Goal: Transaction & Acquisition: Download file/media

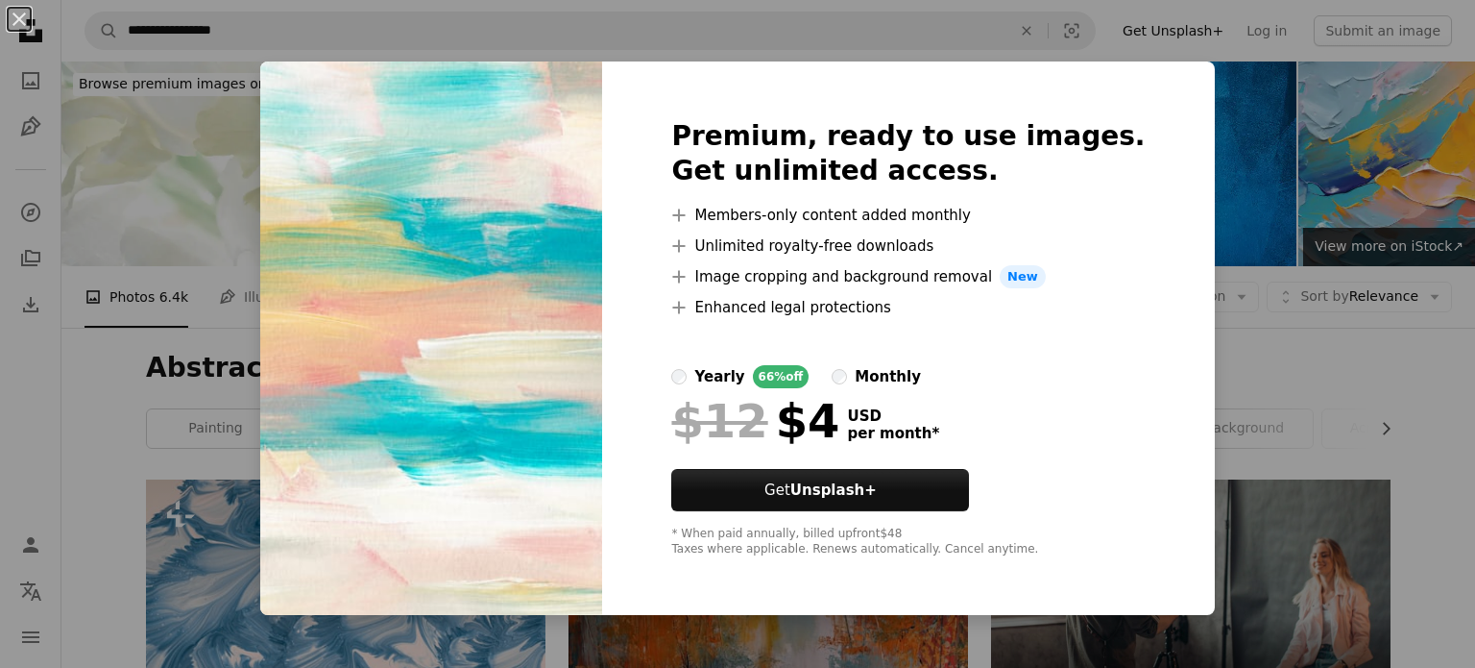
click at [667, 291] on div "Premium, ready to use images. Get unlimited access. A plus sign Members-only co…" at bounding box center [908, 337] width 612 height 553
click at [465, 336] on img at bounding box center [431, 337] width 342 height 553
click at [50, 434] on div "An X shape Premium, ready to use images. Get unlimited access. A plus sign Memb…" at bounding box center [737, 334] width 1475 height 668
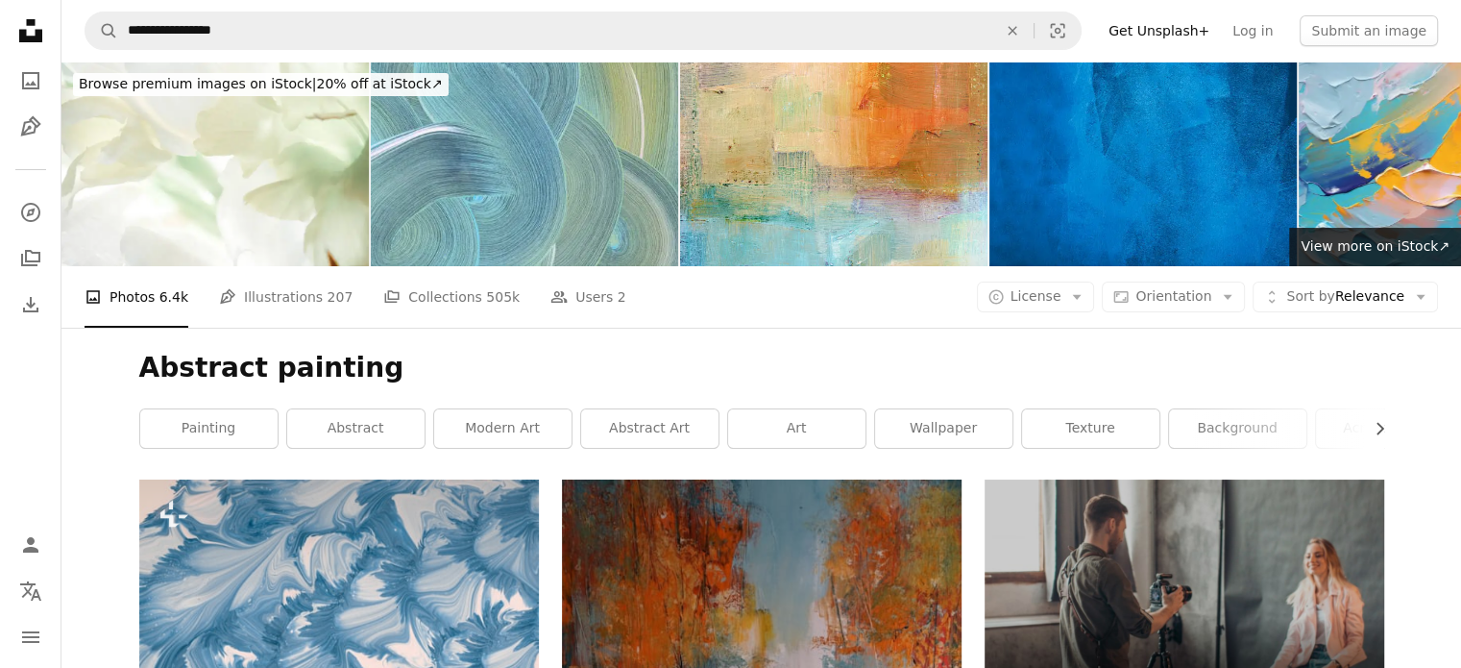
drag, startPoint x: 50, startPoint y: 434, endPoint x: 44, endPoint y: 426, distance: 10.4
click at [44, 426] on nav "Unsplash logo Unsplash Home A photo Pen Tool A compass A stack of folders Downl…" at bounding box center [30, 334] width 61 height 668
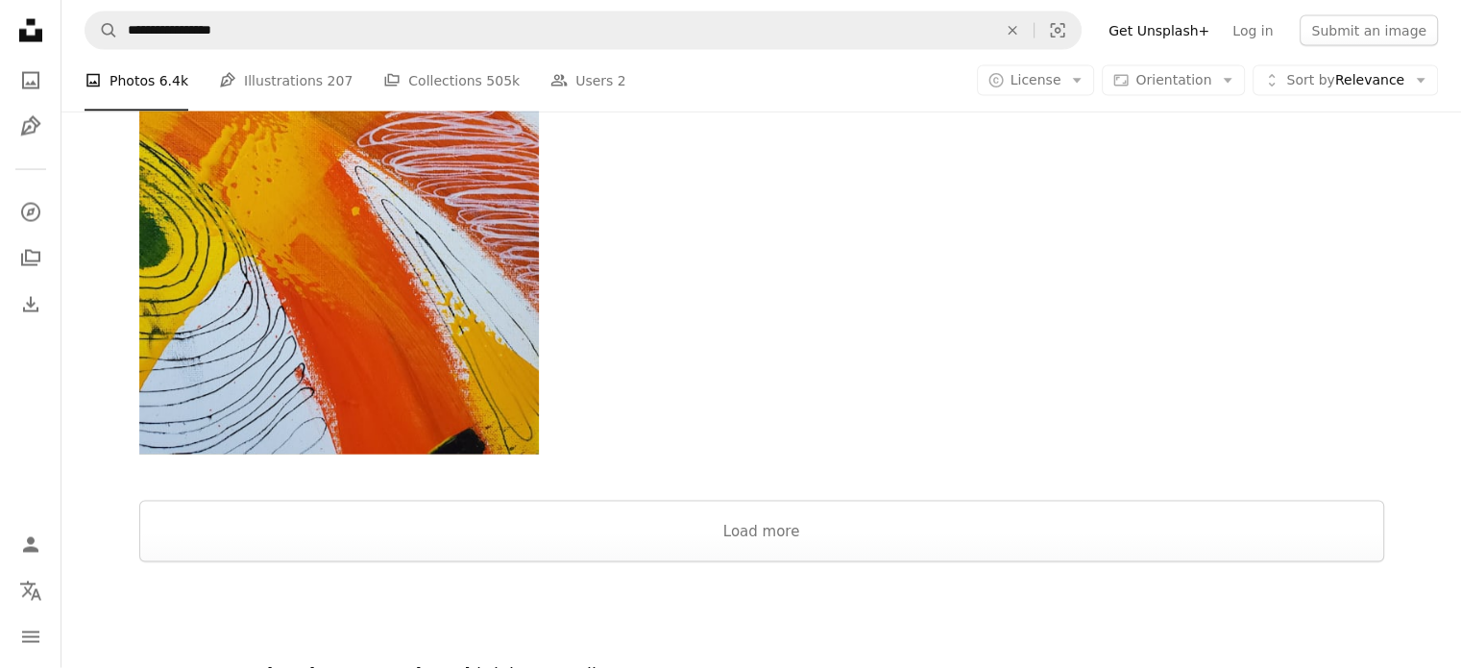
scroll to position [3944, 0]
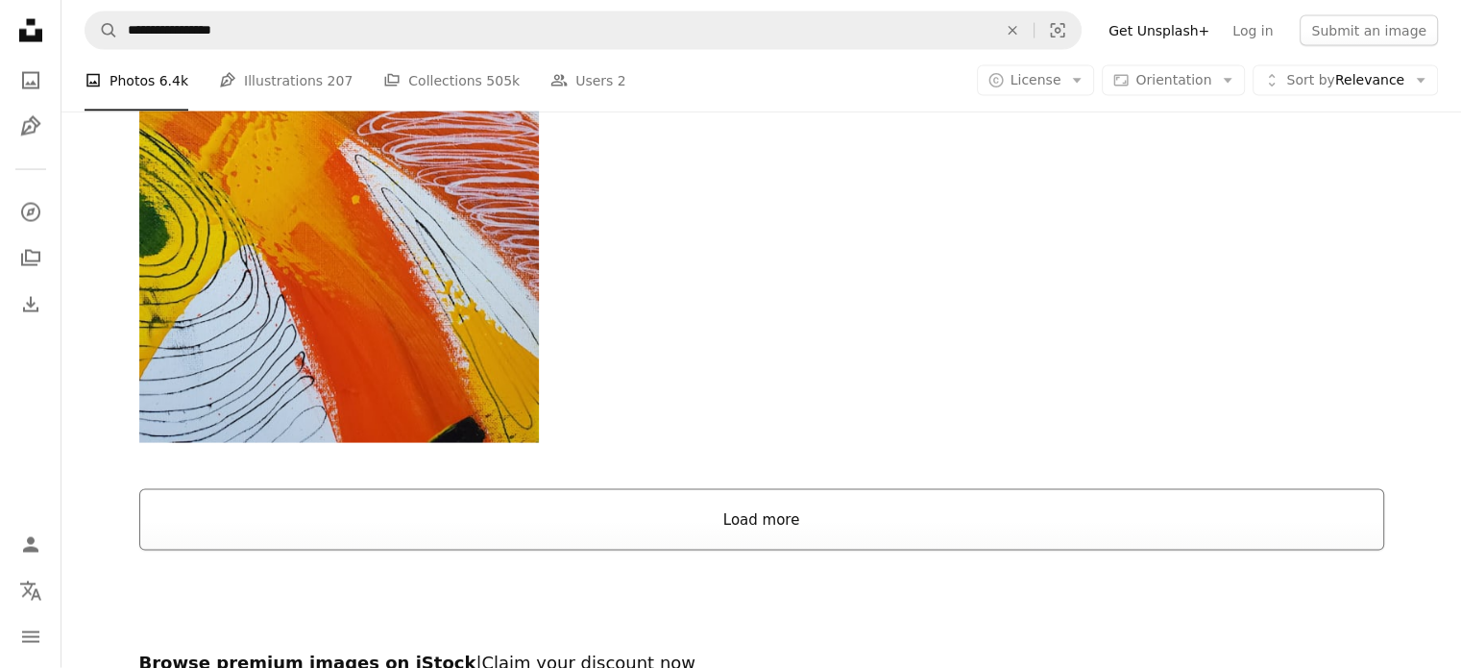
click at [784, 489] on button "Load more" at bounding box center [761, 519] width 1245 height 61
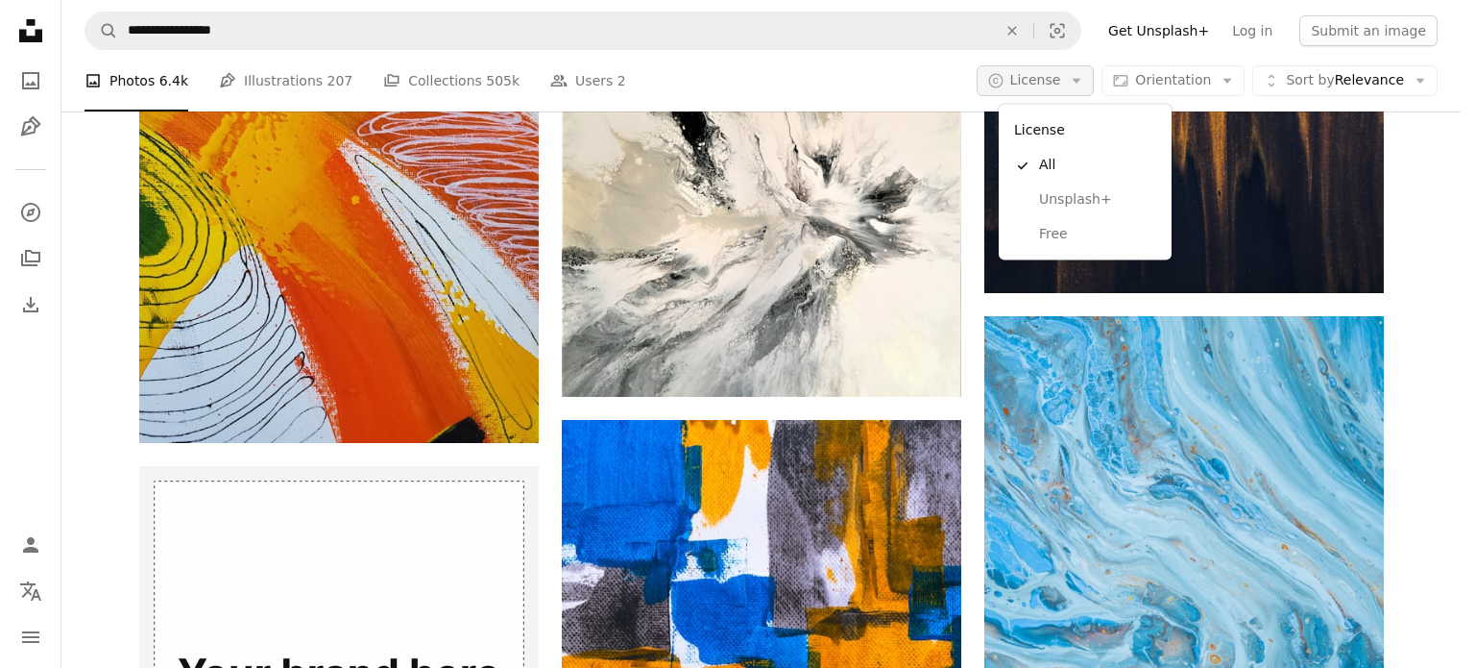
click at [1085, 80] on icon "Arrow down" at bounding box center [1076, 80] width 17 height 17
click at [1074, 228] on span "Free" at bounding box center [1097, 234] width 117 height 19
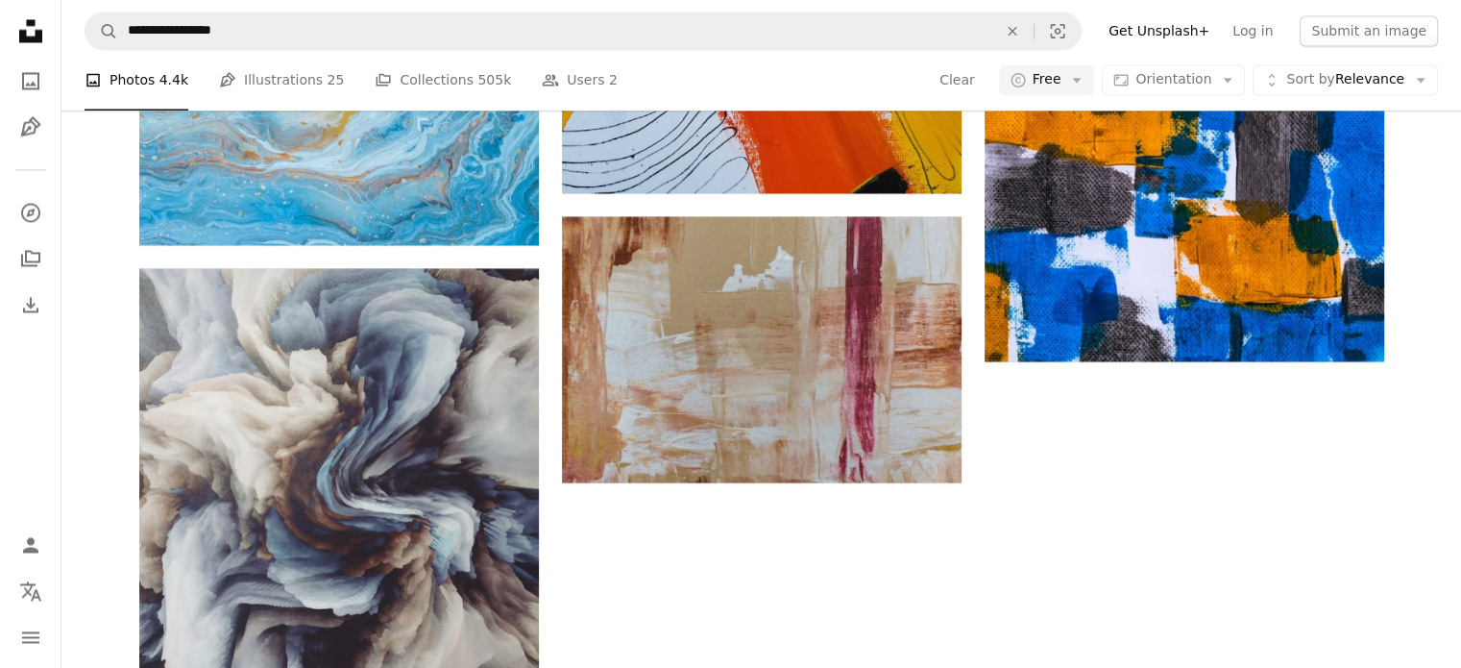
scroll to position [378, 0]
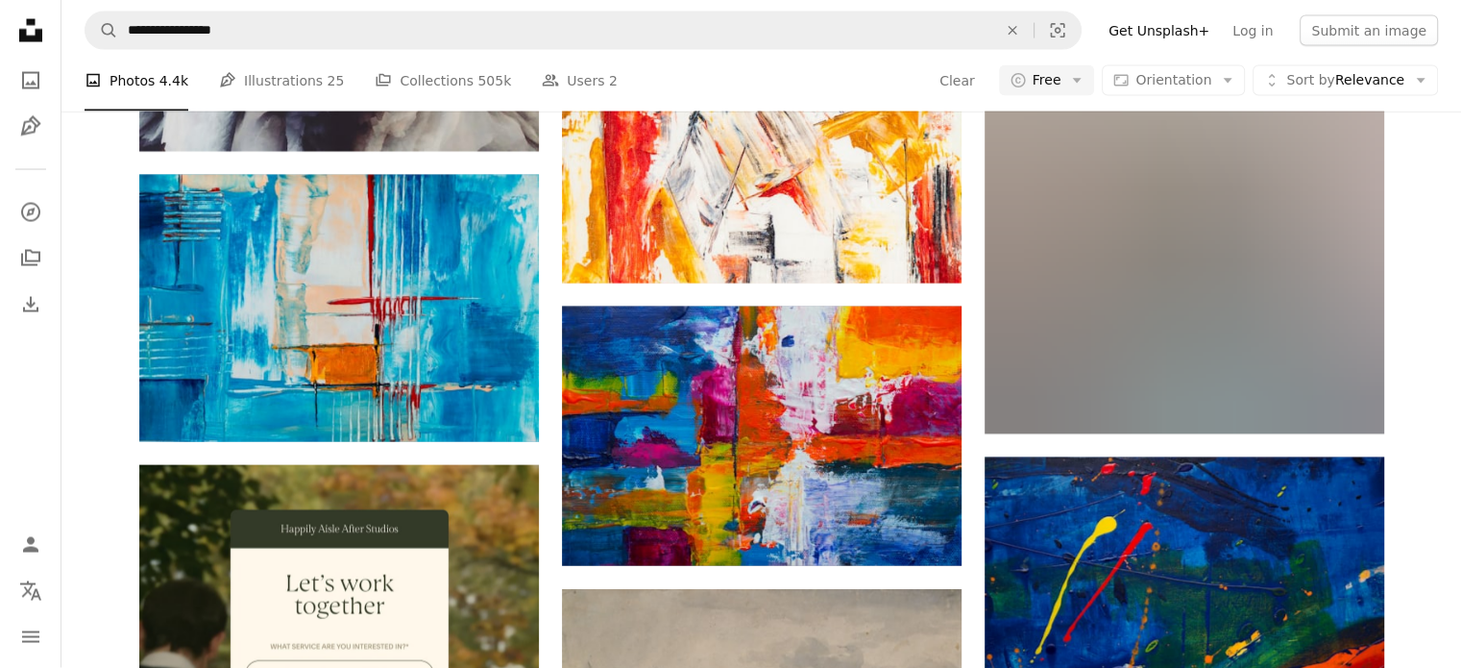
scroll to position [653, 0]
